Goal: Task Accomplishment & Management: Manage account settings

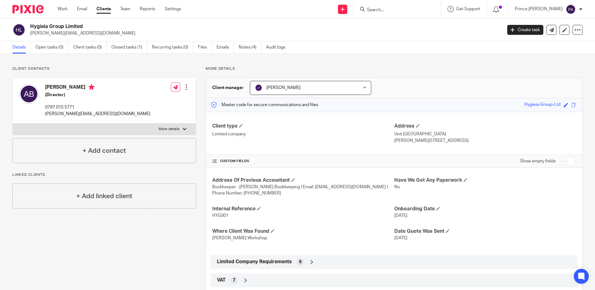
click at [412, 5] on form at bounding box center [399, 9] width 66 height 8
click at [401, 7] on input "Search" at bounding box center [394, 10] width 56 height 6
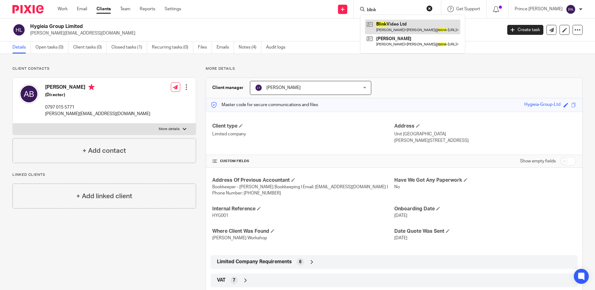
type input "blink"
click at [396, 21] on link at bounding box center [412, 27] width 95 height 14
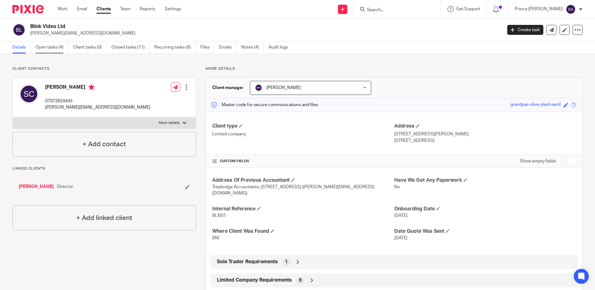
click at [56, 47] on link "Open tasks (4)" at bounding box center [51, 47] width 33 height 12
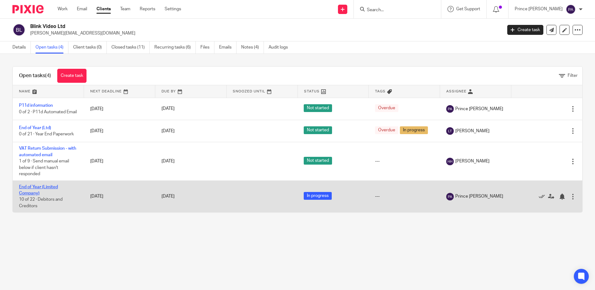
click at [37, 195] on link "End of Year (Limited Company)" at bounding box center [38, 190] width 39 height 11
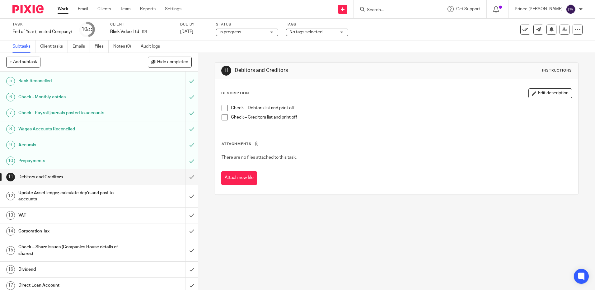
scroll to position [31, 0]
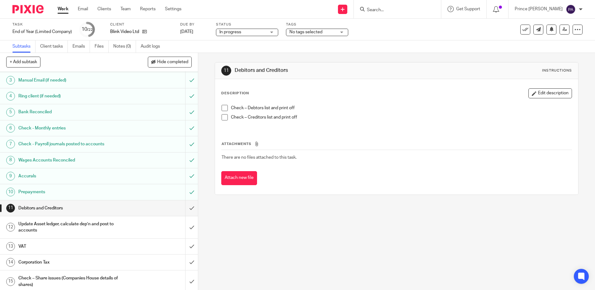
click at [51, 160] on h1 "Wages Accounts Reconciled" at bounding box center [71, 160] width 107 height 9
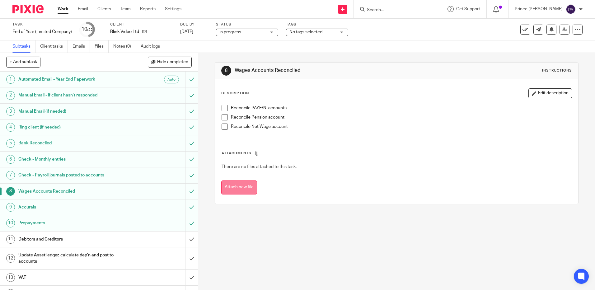
click at [234, 187] on button "Attach new file" at bounding box center [239, 188] width 36 height 14
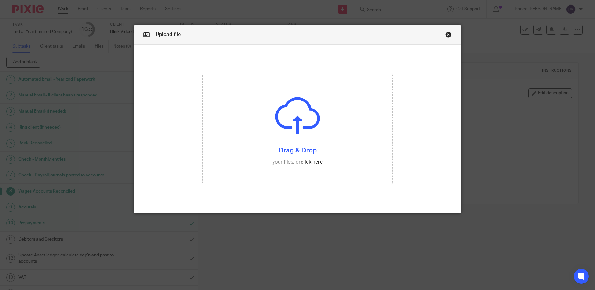
click at [446, 35] on link "Close this dialog window" at bounding box center [448, 35] width 6 height 8
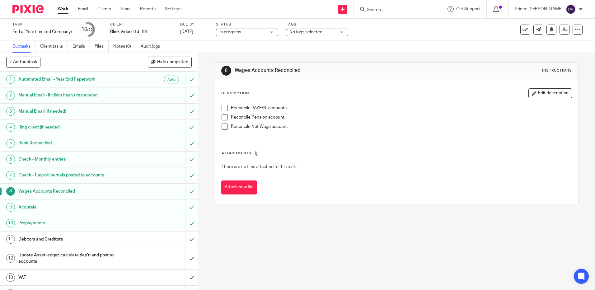
click at [386, 138] on div "Attachments There are no files attached to this task. Attach new file" at bounding box center [396, 166] width 351 height 57
click at [48, 141] on h1 "Bank Reconciled" at bounding box center [71, 143] width 107 height 9
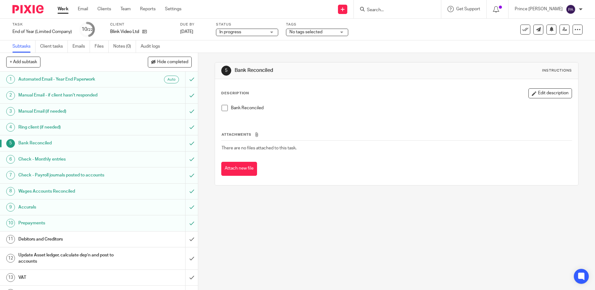
click at [55, 158] on h1 "Check - Monthly entries" at bounding box center [71, 159] width 107 height 9
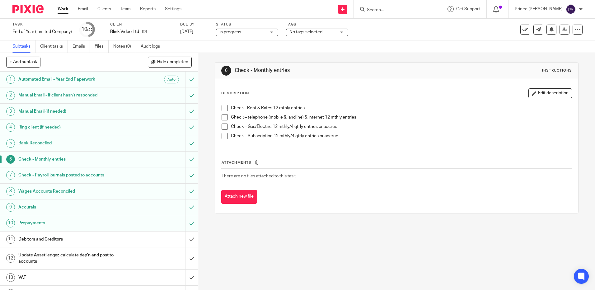
click at [340, 135] on p "Check – Subscription 12 mthly/4 qtrly entries or accrue" at bounding box center [401, 136] width 341 height 6
click at [309, 108] on p "Check - Rent & Rates 12 mthly entries" at bounding box center [401, 108] width 341 height 6
click at [533, 96] on button "Edit description" at bounding box center [551, 93] width 44 height 10
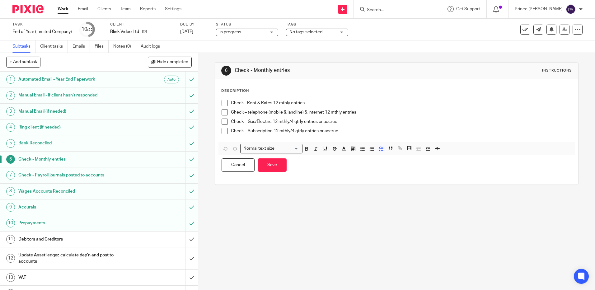
click at [306, 100] on p "Check - Rent & Rates 12 mthly entries" at bounding box center [401, 103] width 341 height 6
click at [78, 177] on h1 "Check - Payroll journals posted to accounts" at bounding box center [71, 175] width 107 height 9
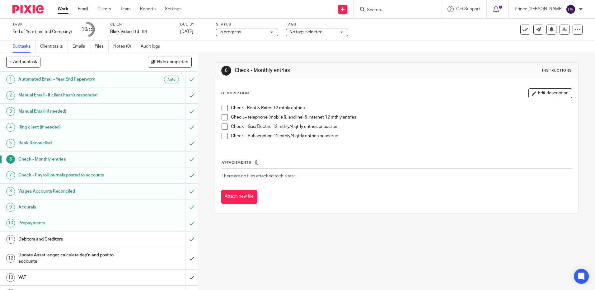
click at [386, 6] on form at bounding box center [399, 9] width 66 height 8
click at [389, 11] on input "Search" at bounding box center [394, 10] width 56 height 6
type input "krl"
click at [402, 47] on div "Subtasks Client tasks Emails Files Notes (0) Audit logs" at bounding box center [297, 46] width 595 height 12
click at [405, 45] on div "Subtasks Client tasks Emails Files Notes (0) Audit logs" at bounding box center [297, 46] width 595 height 12
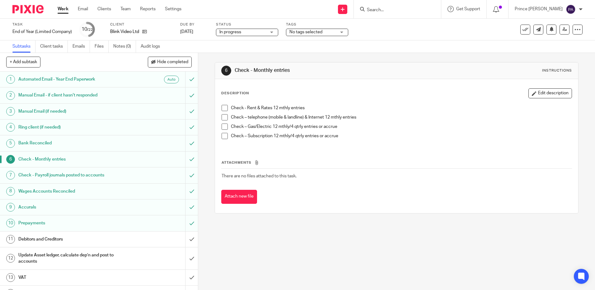
click at [405, 45] on div "Subtasks Client tasks Emails Files Notes (0) Audit logs" at bounding box center [297, 46] width 595 height 12
click at [391, 14] on div at bounding box center [397, 9] width 87 height 18
click at [386, 8] on input "Search" at bounding box center [394, 10] width 56 height 6
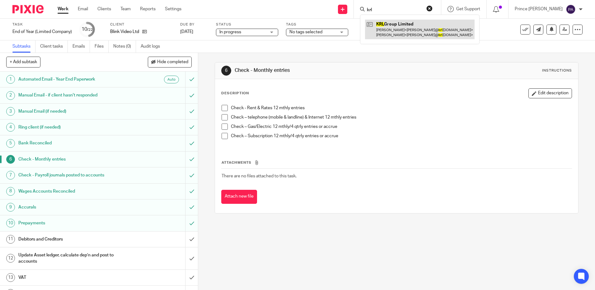
type input "krl"
click at [382, 29] on link at bounding box center [420, 29] width 110 height 19
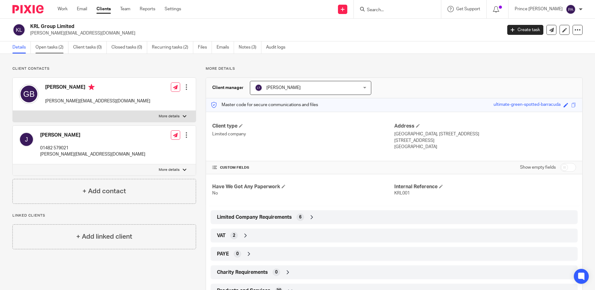
click at [53, 49] on link "Open tasks (2)" at bounding box center [51, 47] width 33 height 12
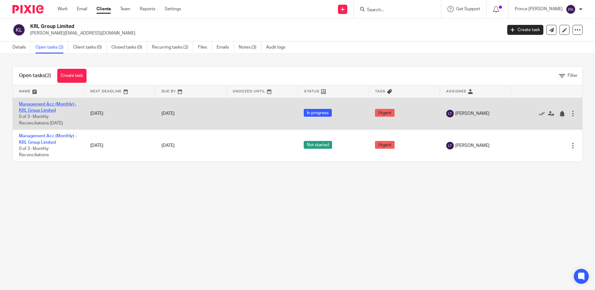
click at [46, 110] on link "Management Acc (Monthly) - KRL Group Limited" at bounding box center [48, 107] width 58 height 11
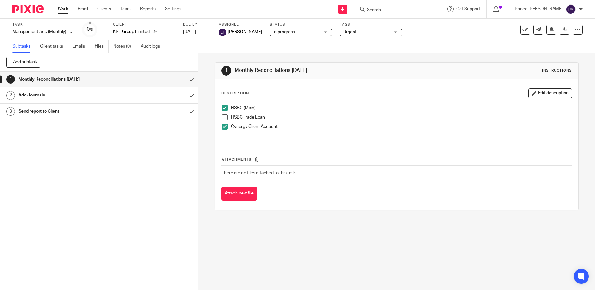
click at [26, 93] on h1 "Add Journals" at bounding box center [71, 95] width 107 height 9
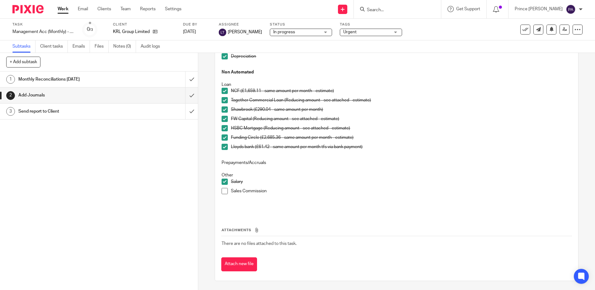
scroll to position [211, 0]
click at [27, 112] on h1 "Send report to Client" at bounding box center [71, 111] width 107 height 9
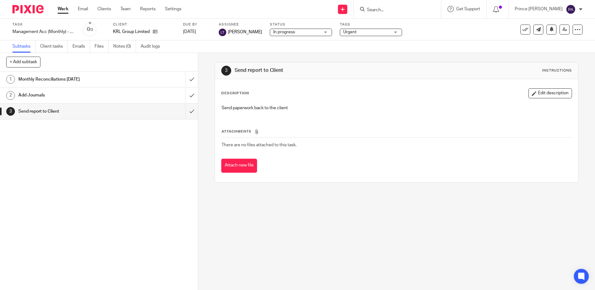
click at [66, 82] on h1 "Monthly Reconciliations July 2025" at bounding box center [71, 79] width 107 height 9
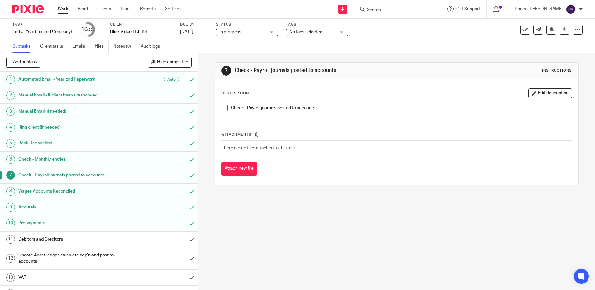
click at [68, 191] on h1 "Wages Accounts Reconciled" at bounding box center [71, 191] width 107 height 9
